Goal: Task Accomplishment & Management: Manage account settings

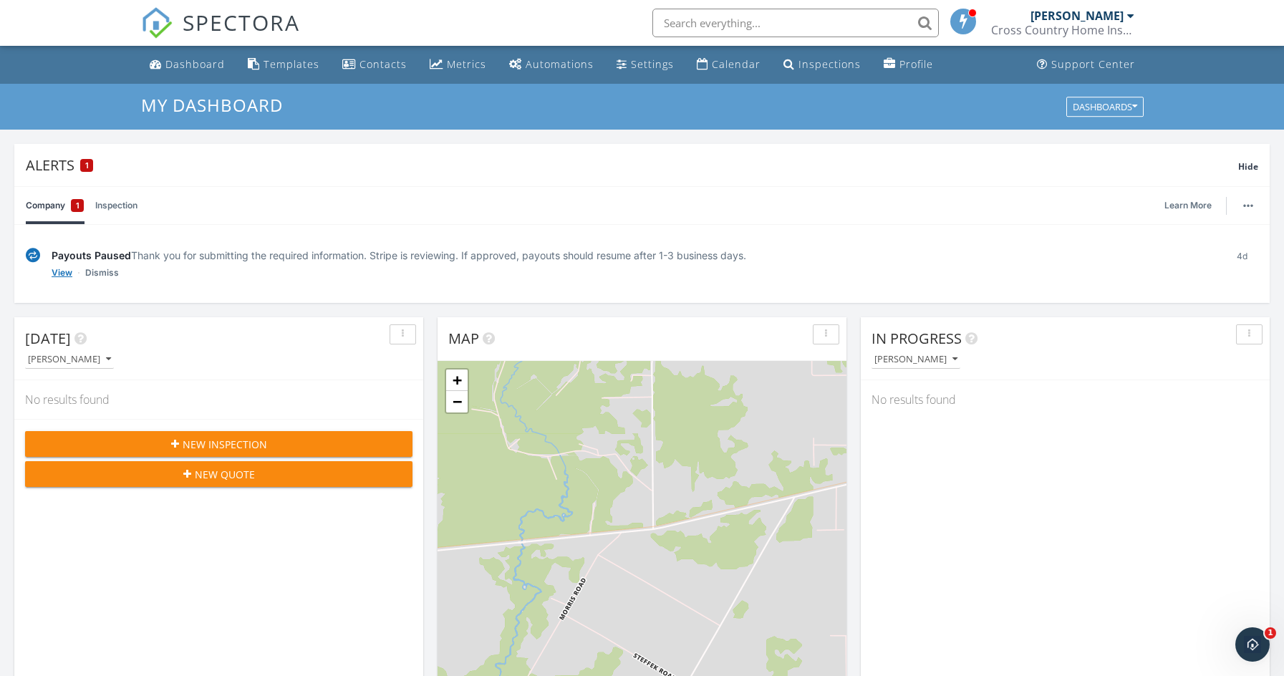
click at [62, 271] on link "View" at bounding box center [62, 273] width 21 height 14
click at [52, 206] on link "Company 1" at bounding box center [55, 205] width 58 height 37
click at [115, 207] on link "Inspection" at bounding box center [116, 205] width 42 height 37
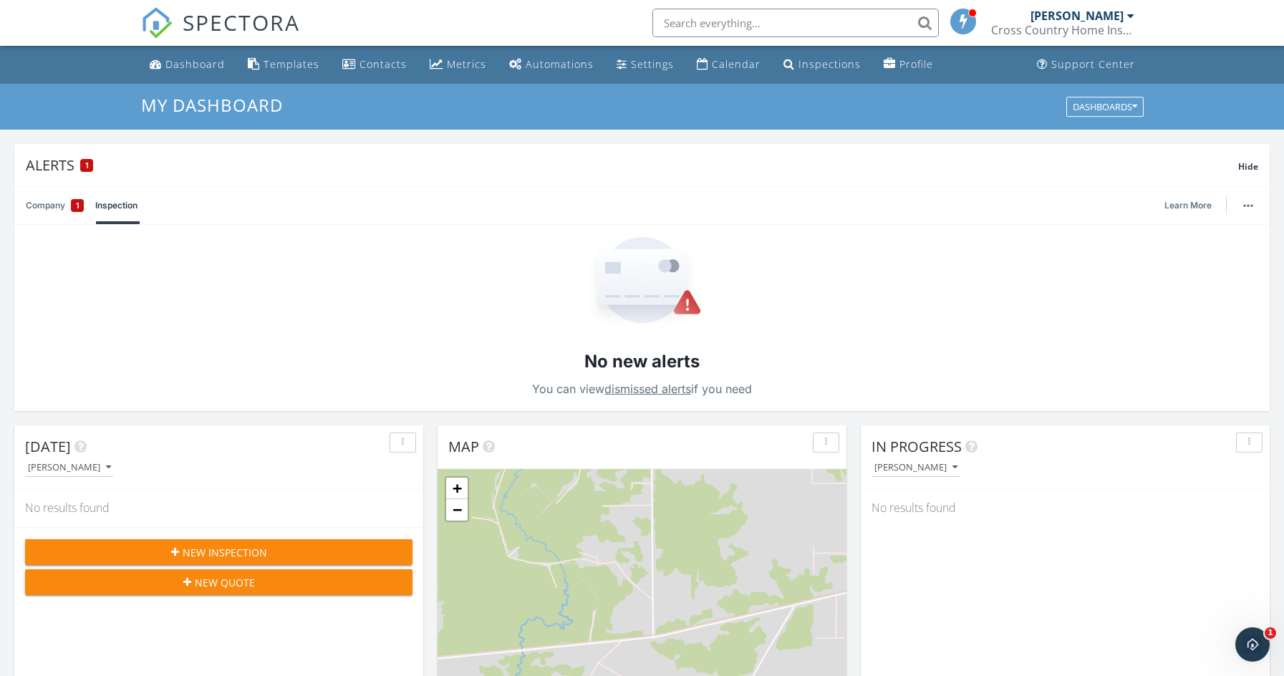
click at [35, 203] on link "Company 1" at bounding box center [55, 205] width 58 height 37
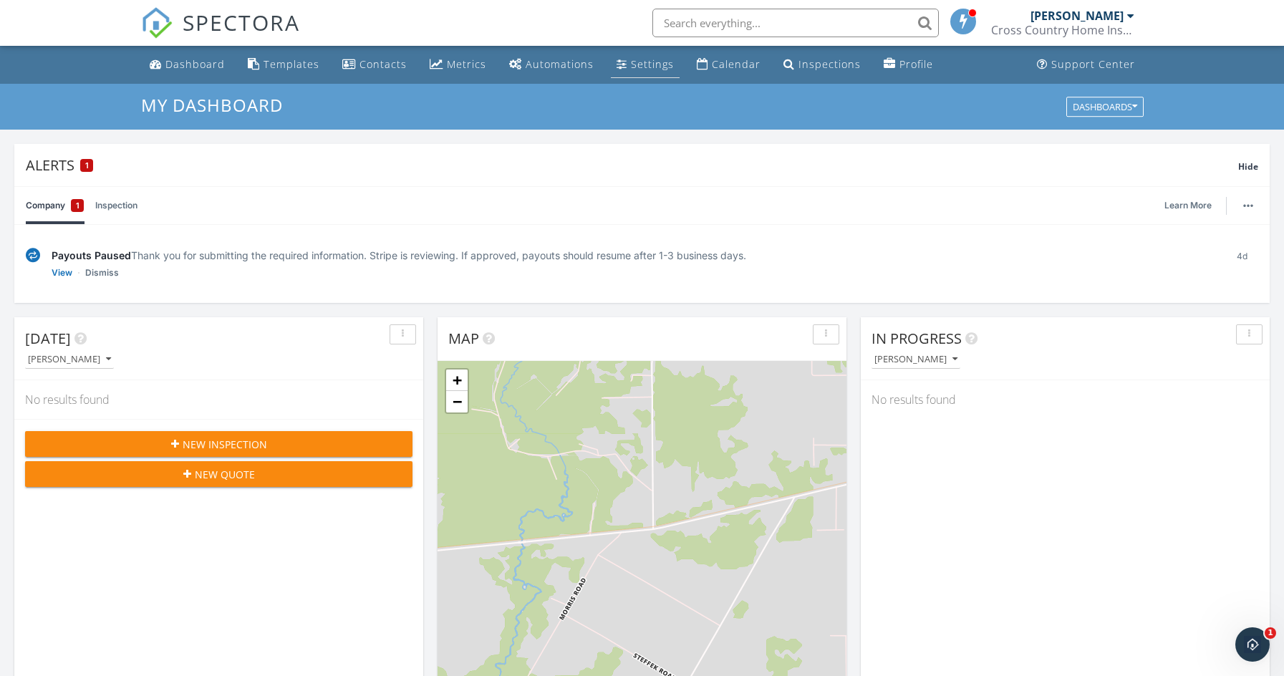
click at [654, 67] on div "Settings" at bounding box center [652, 64] width 43 height 14
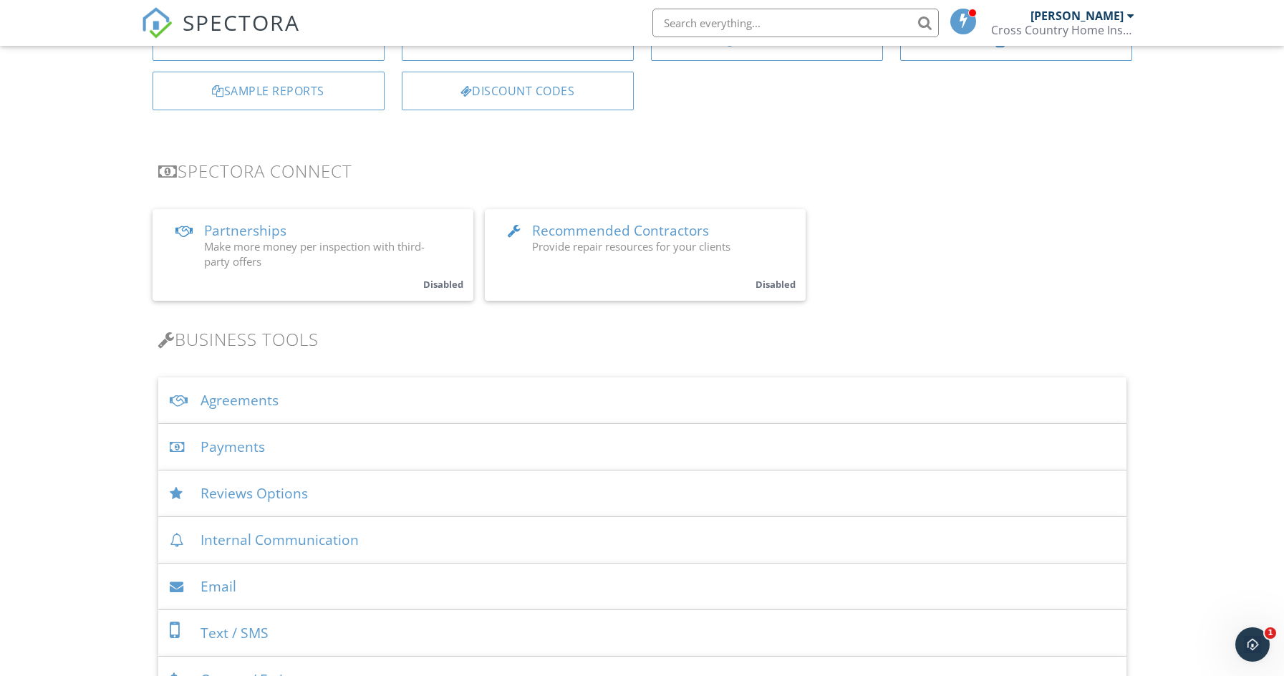
scroll to position [215, 0]
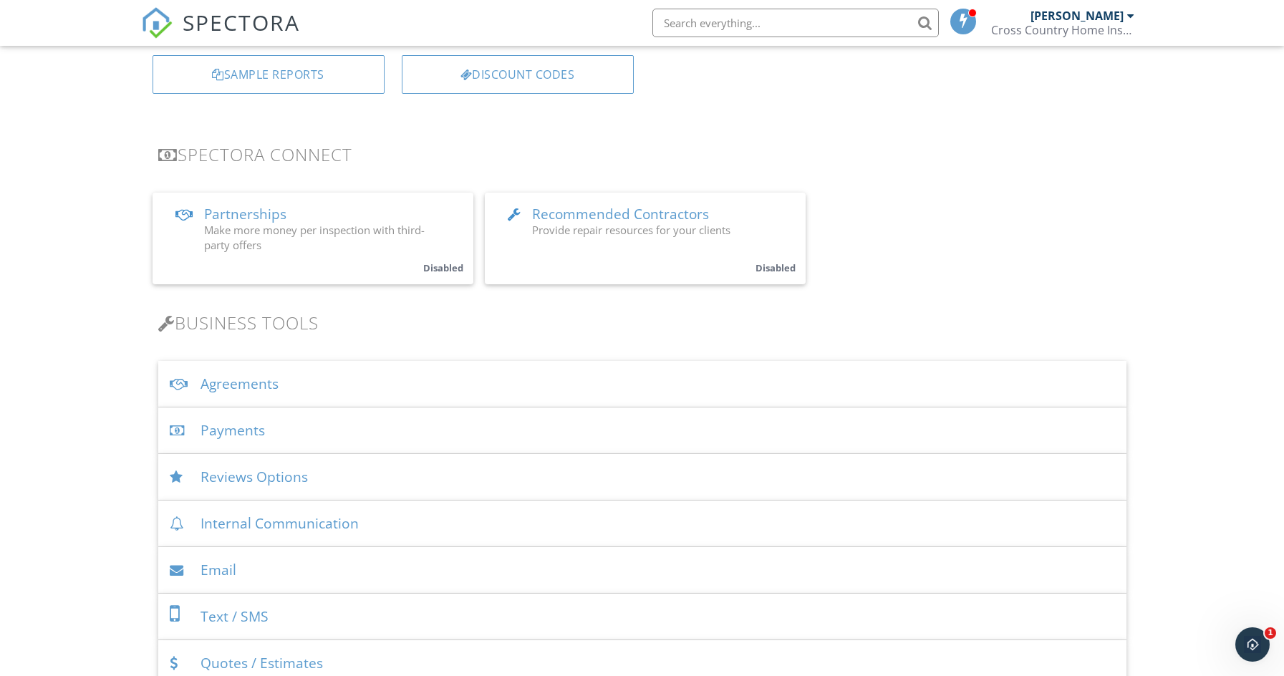
click at [223, 427] on div "Payments" at bounding box center [642, 430] width 968 height 47
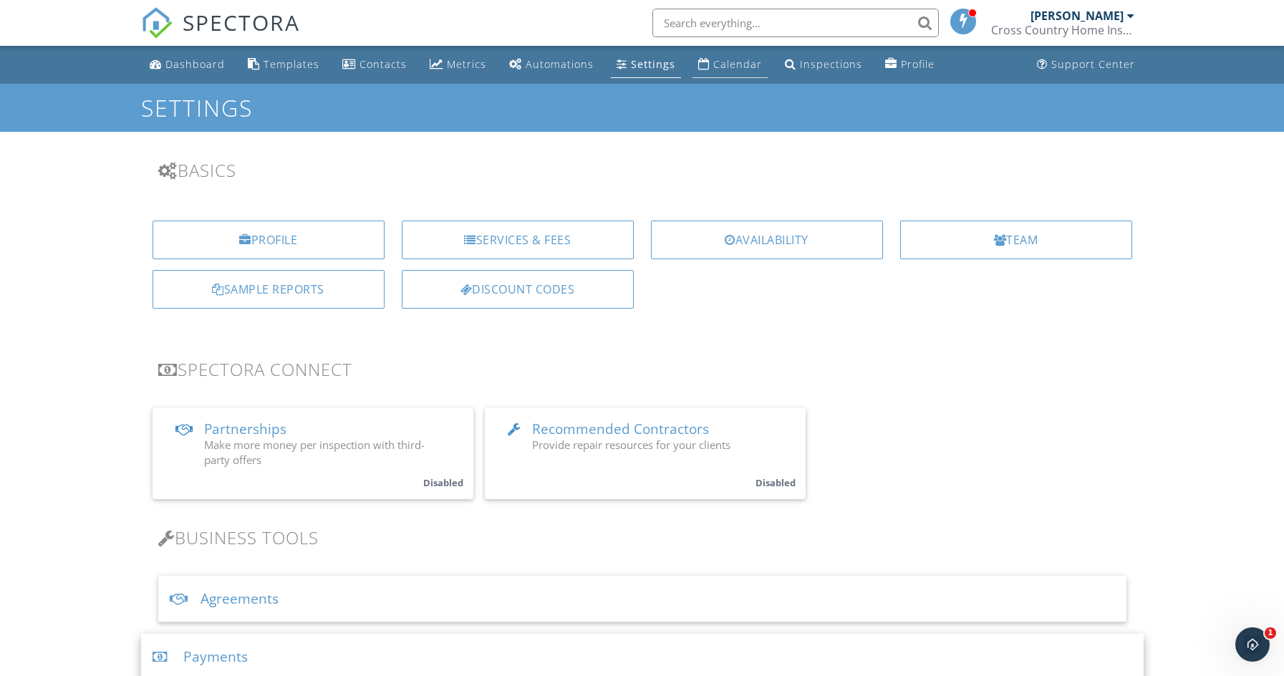
click at [721, 58] on div "Calendar" at bounding box center [737, 64] width 49 height 14
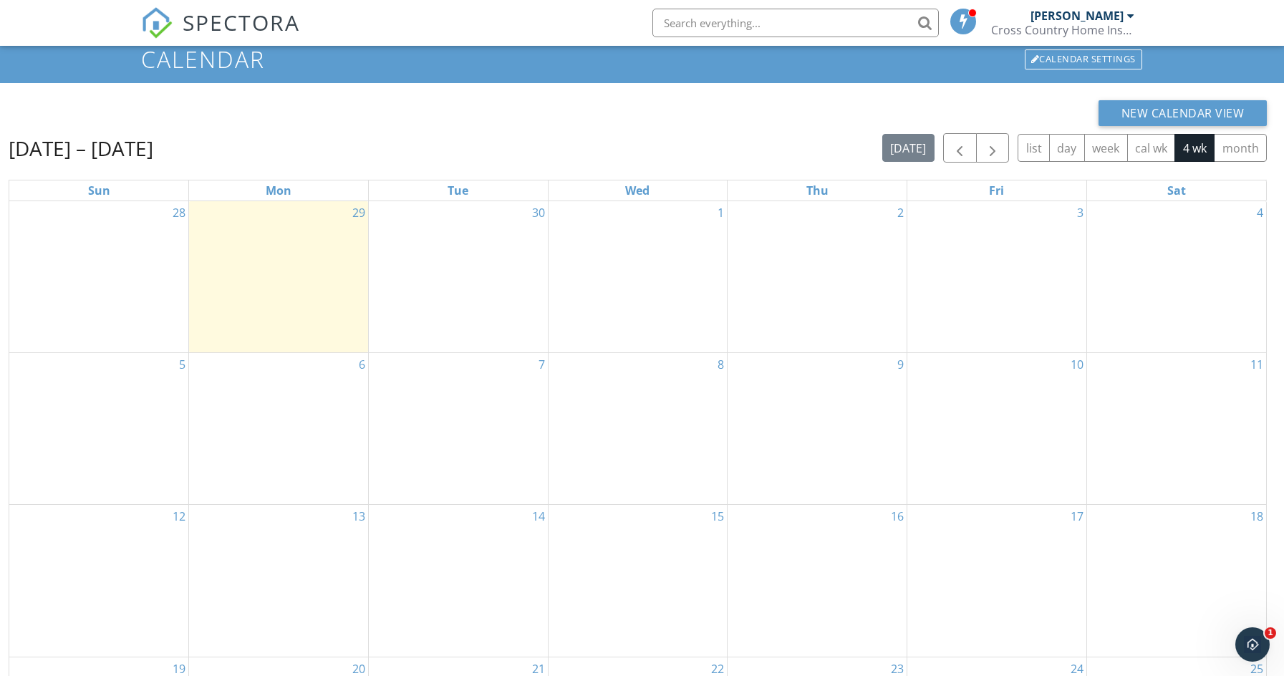
scroll to position [72, 0]
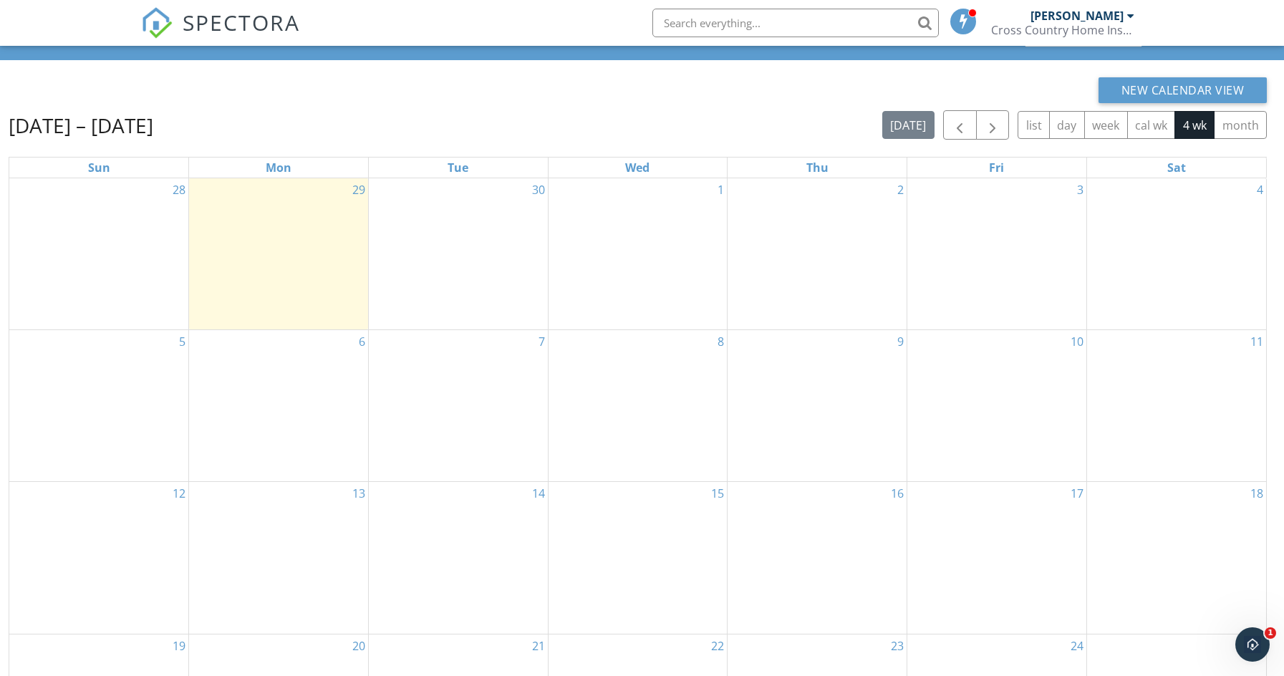
click at [1001, 256] on div "3" at bounding box center [996, 253] width 179 height 151
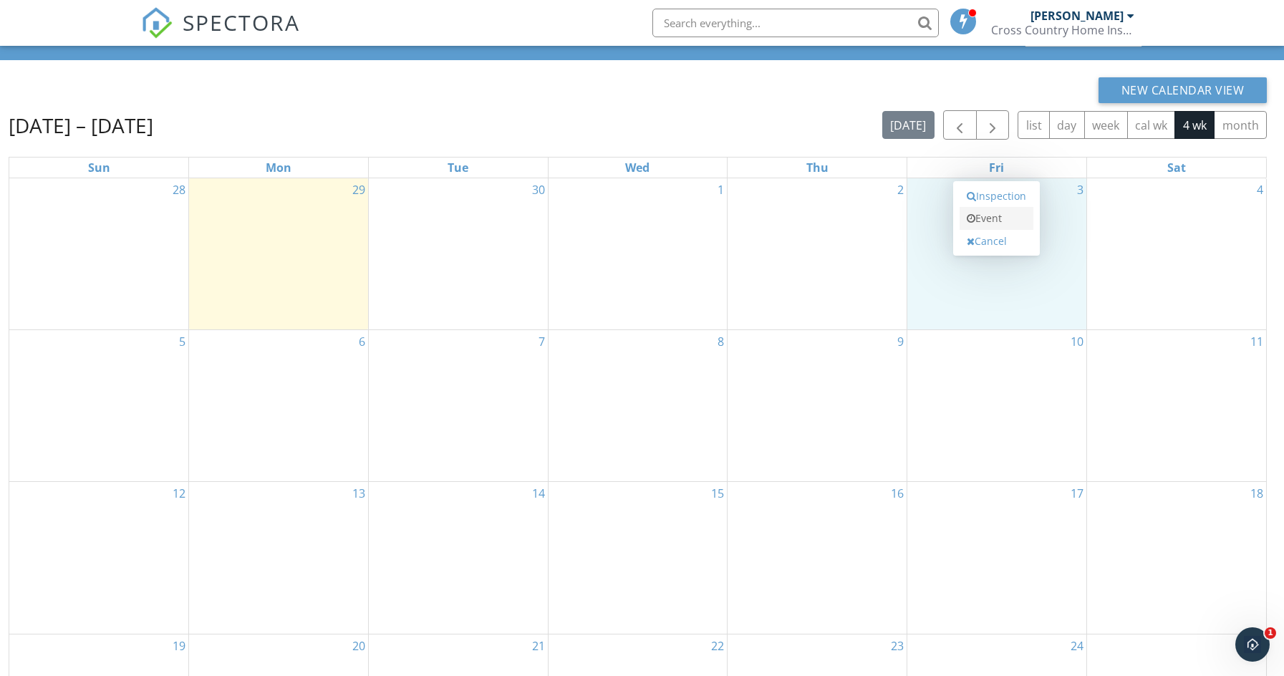
click at [1002, 218] on link "Event" at bounding box center [997, 218] width 74 height 23
select select "9"
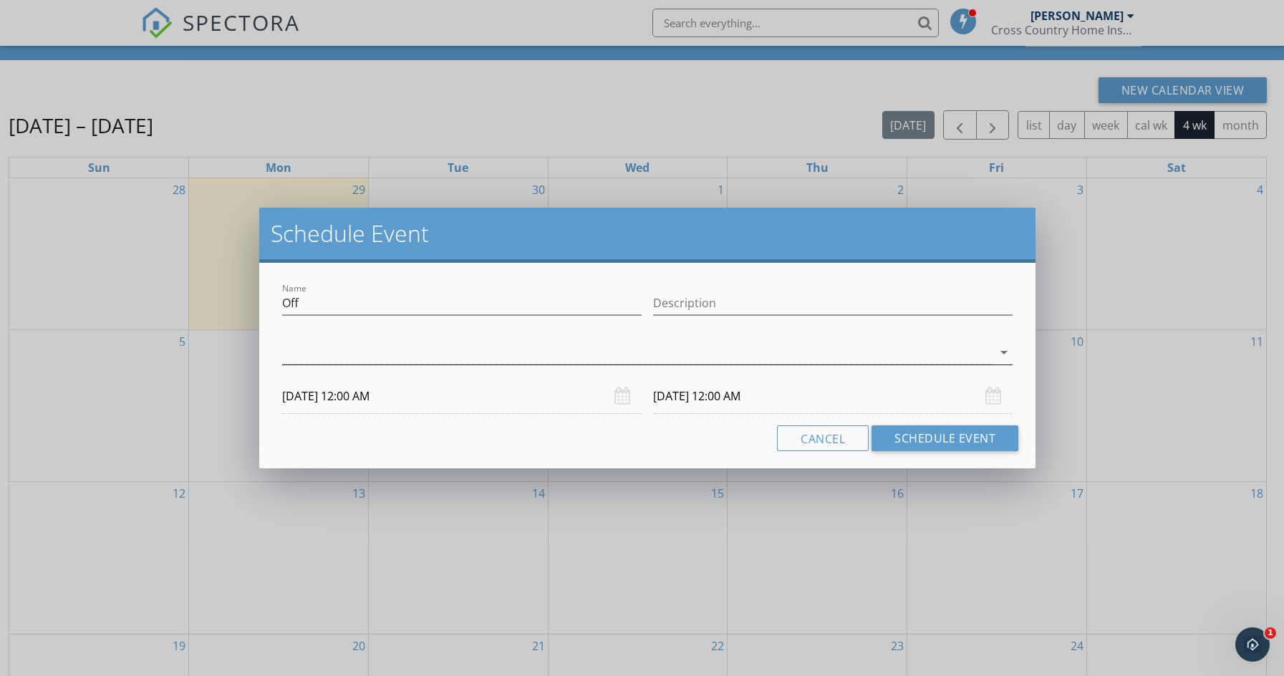
click at [324, 354] on div at bounding box center [637, 353] width 711 height 24
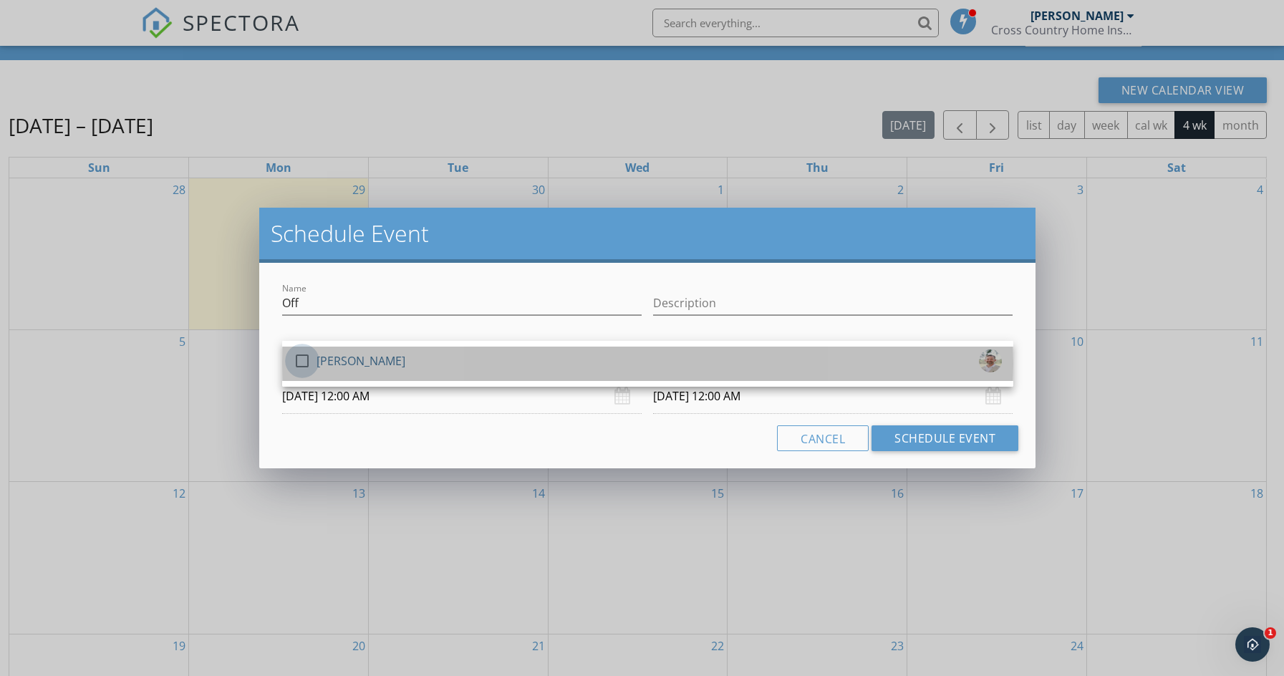
click at [301, 359] on div at bounding box center [302, 361] width 24 height 24
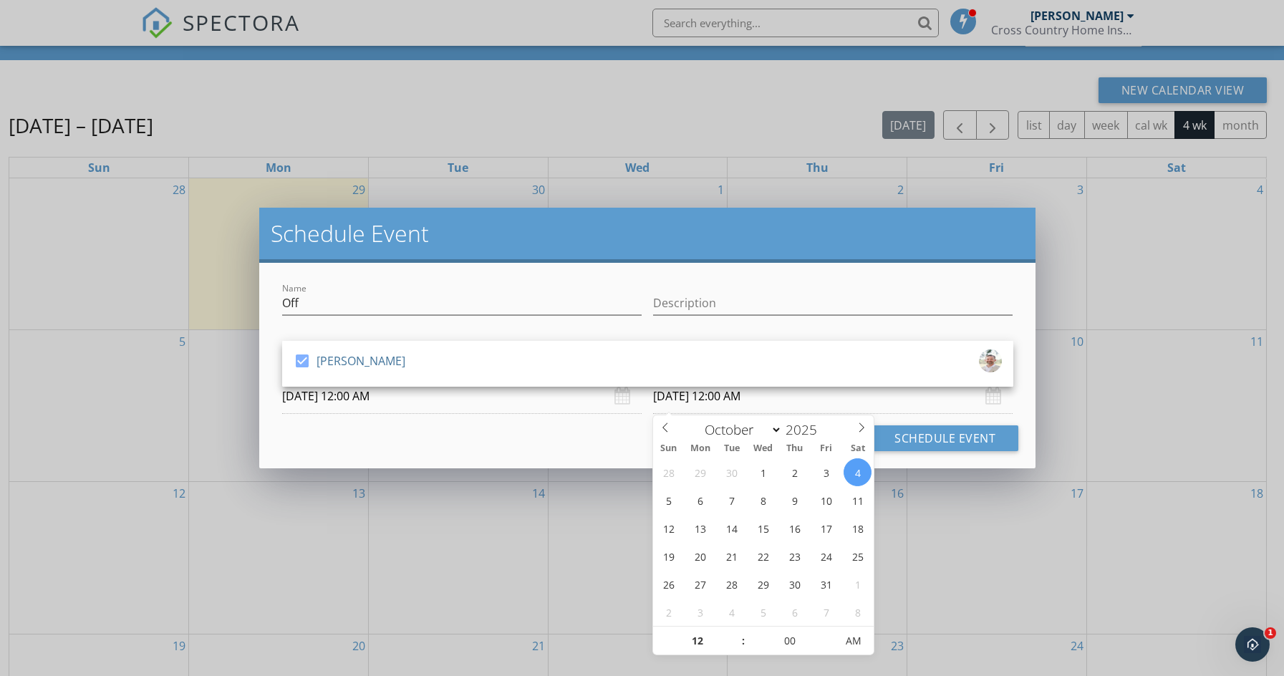
click at [761, 400] on input "10/04/2025 12:00 AM" at bounding box center [832, 396] width 359 height 35
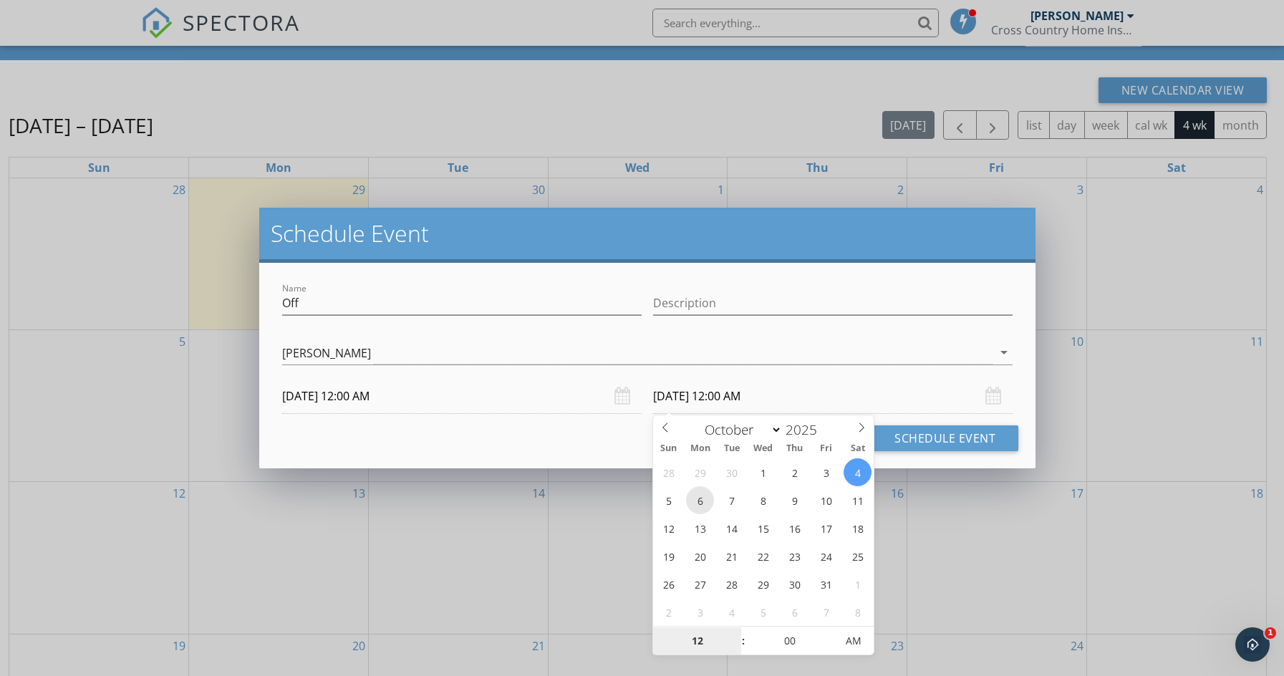
type input "10/06/2025 12:00 AM"
click at [933, 438] on button "Schedule Event" at bounding box center [944, 438] width 147 height 26
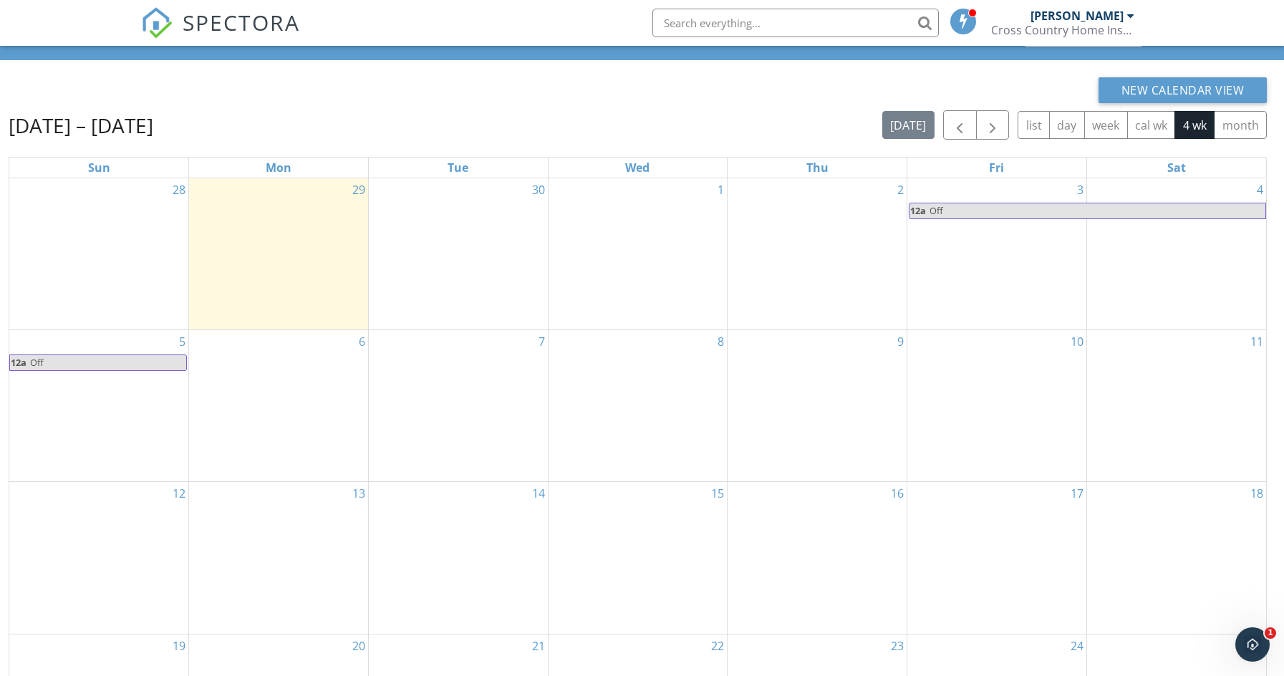
click at [649, 401] on div "8" at bounding box center [638, 406] width 179 height 152
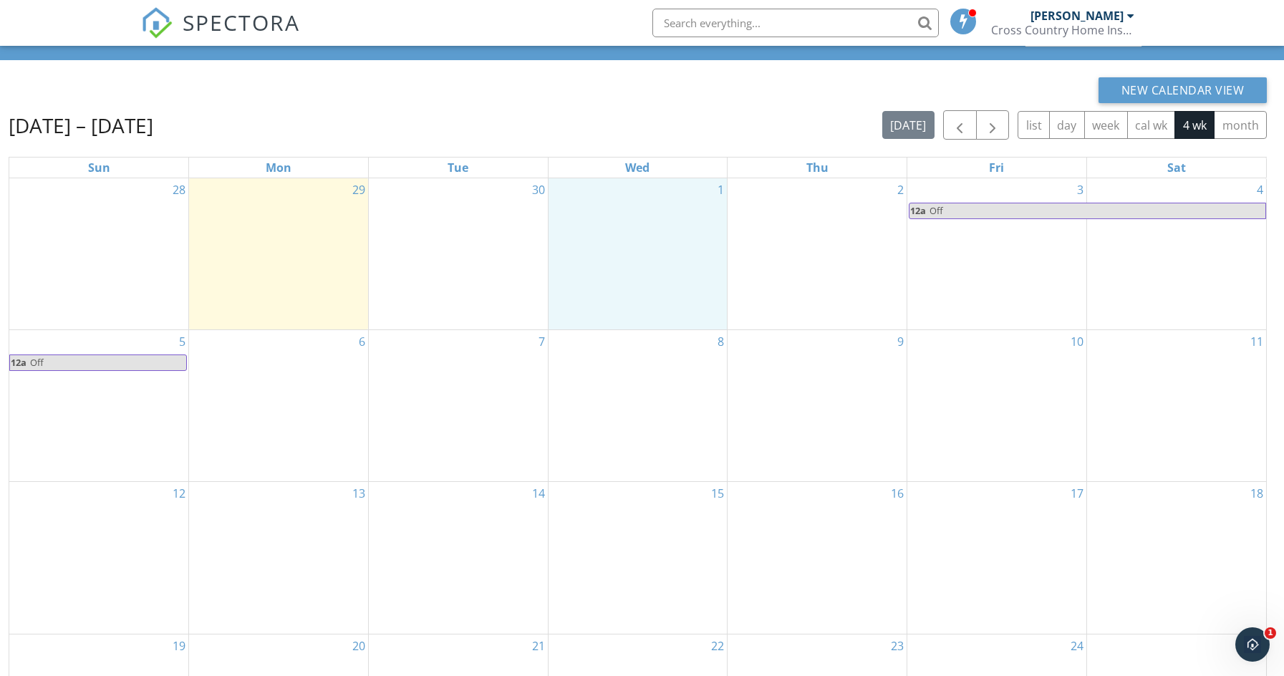
click at [680, 271] on div "1" at bounding box center [638, 253] width 179 height 151
